Goal: Information Seeking & Learning: Learn about a topic

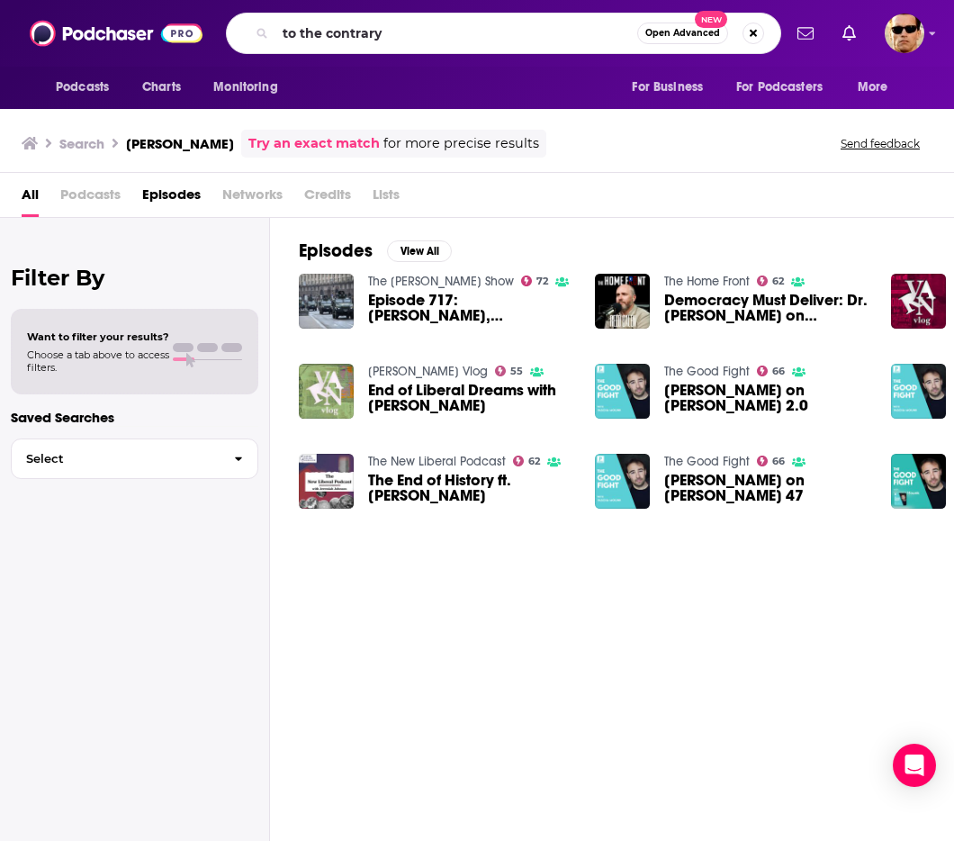
type input "to the contrary"
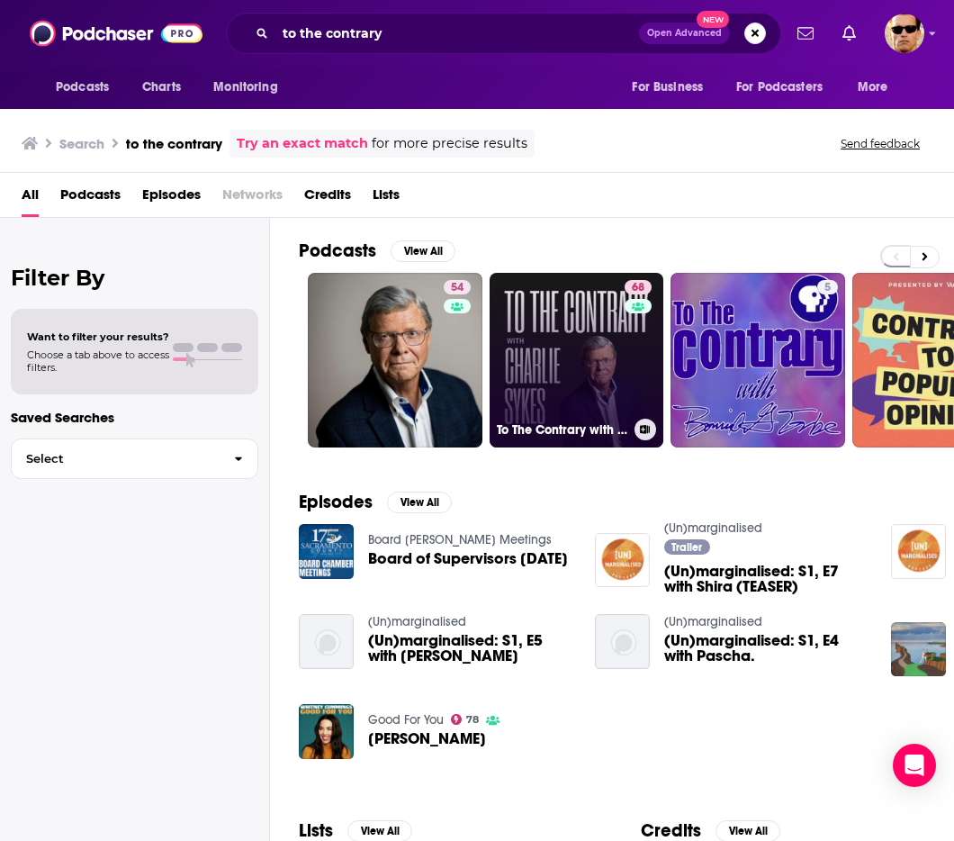
click at [581, 372] on link "68 To The Contrary with [PERSON_NAME]" at bounding box center [577, 360] width 175 height 175
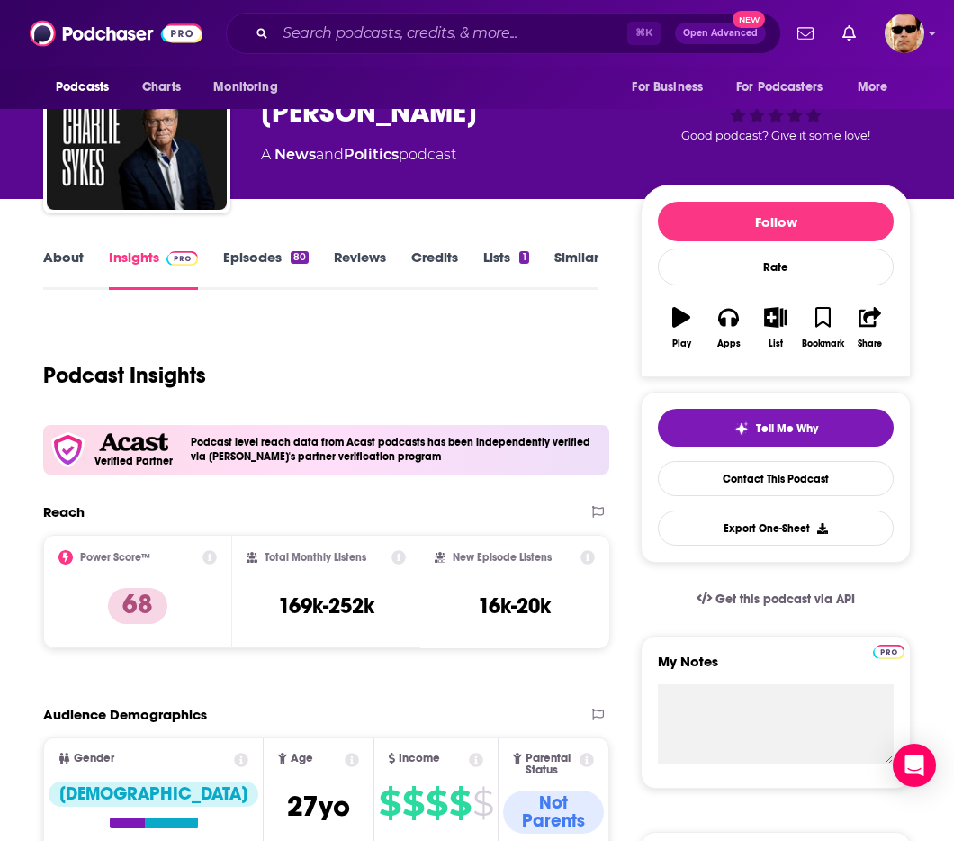
scroll to position [93, 0]
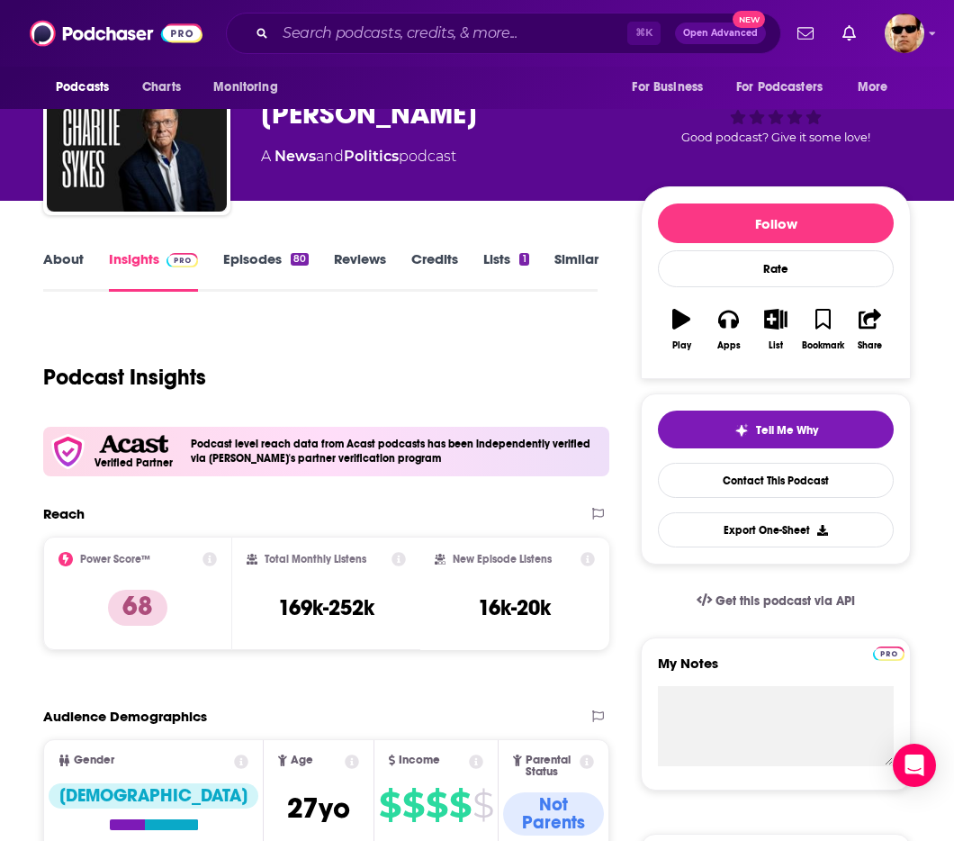
click at [255, 270] on link "Episodes 80" at bounding box center [266, 270] width 86 height 41
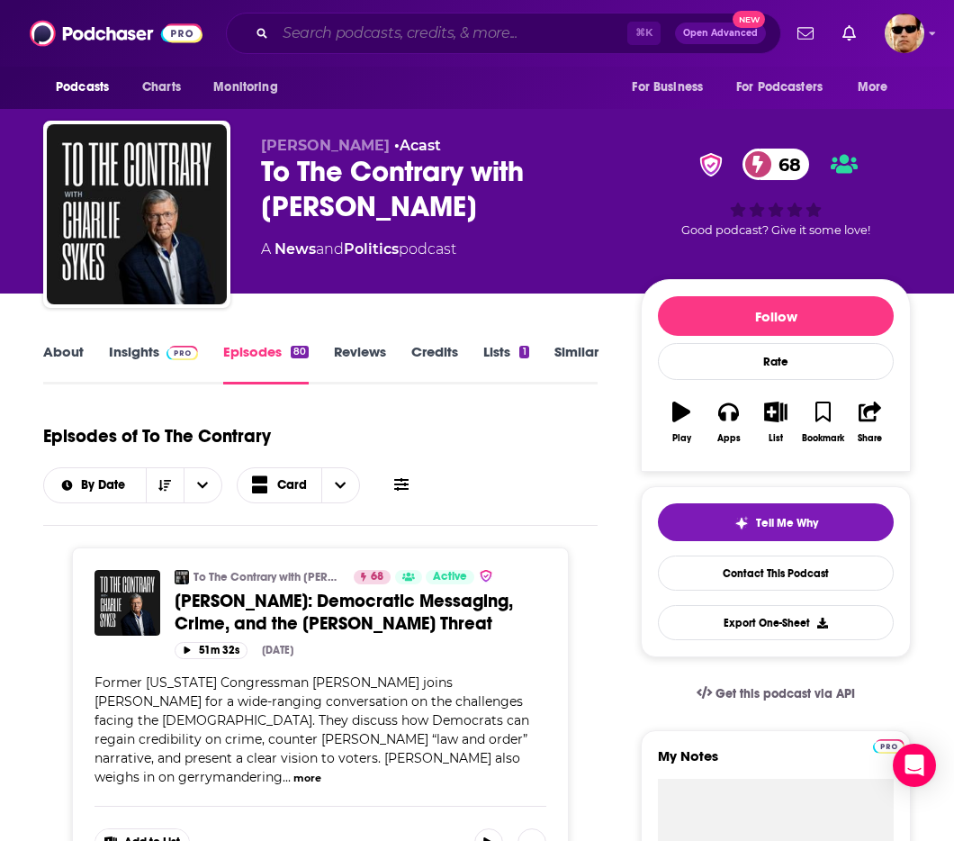
click at [394, 43] on input "Search podcasts, credits, & more..." at bounding box center [452, 33] width 352 height 29
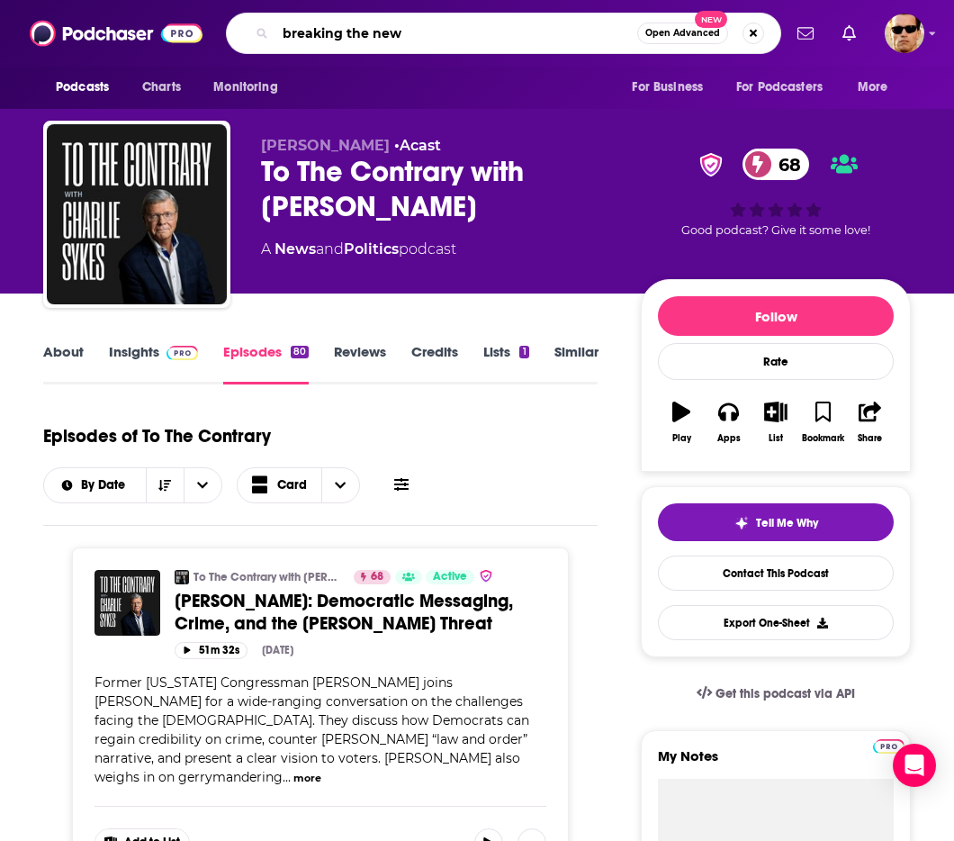
type input "breaking the news"
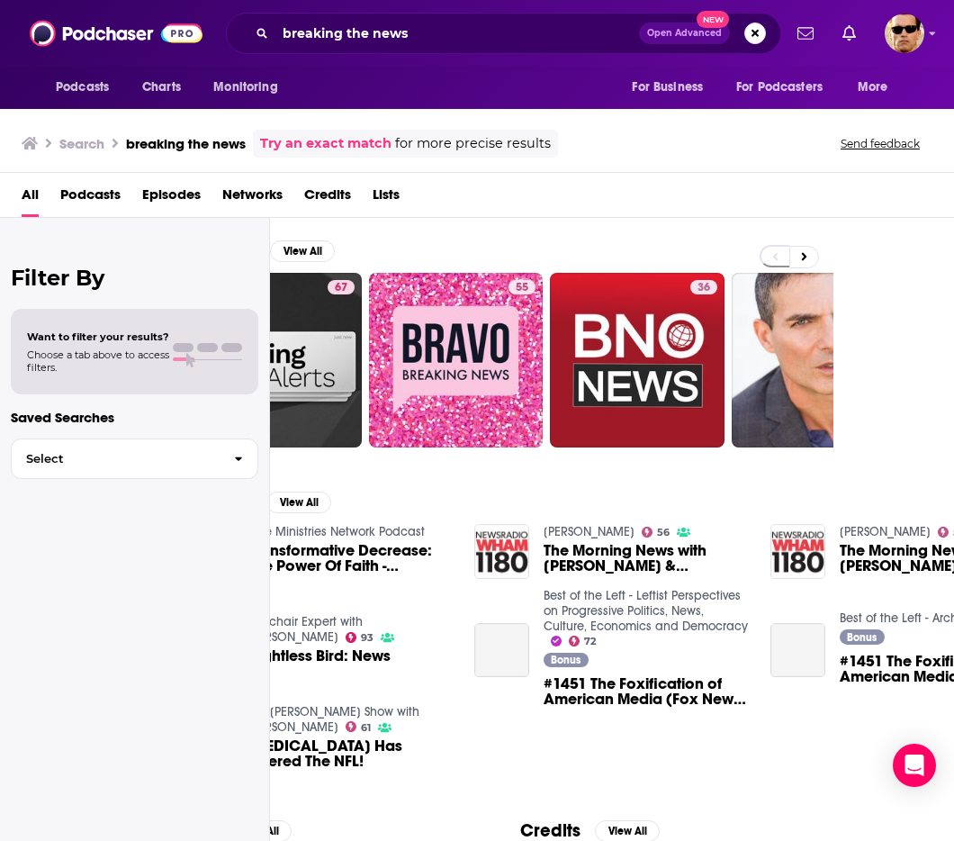
scroll to position [0, 117]
